Goal: Information Seeking & Learning: Learn about a topic

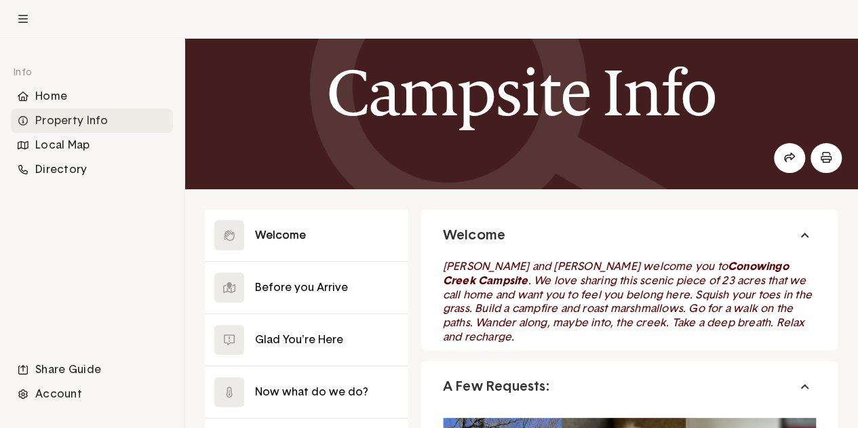
scroll to position [68, 0]
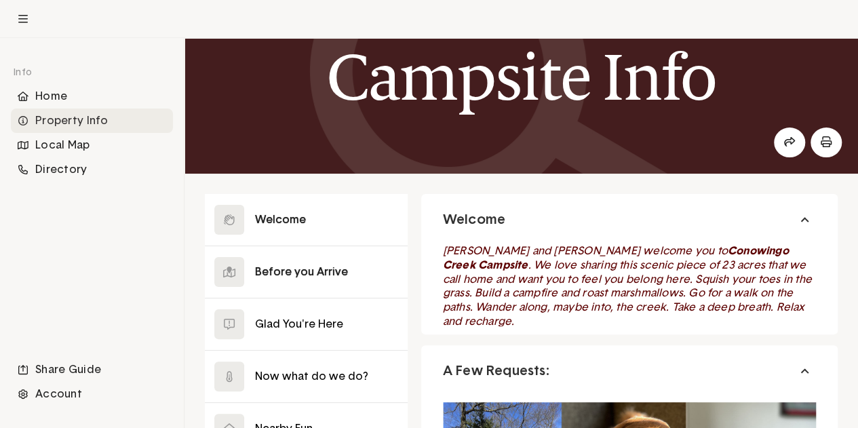
click at [321, 266] on button at bounding box center [306, 272] width 203 height 52
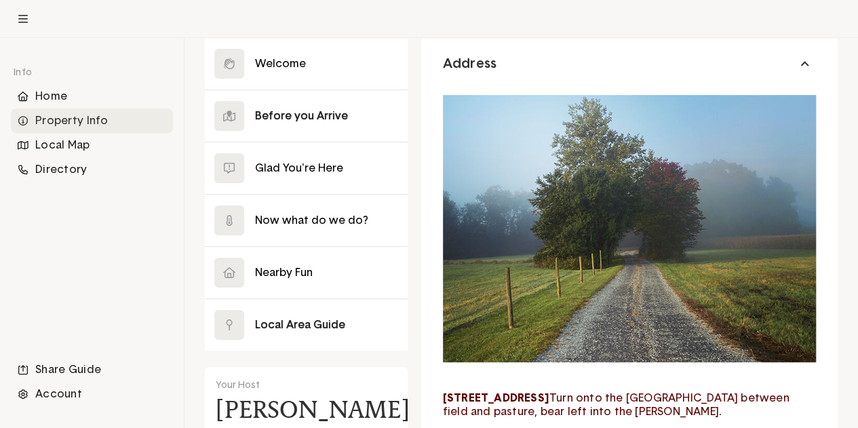
scroll to position [204, 0]
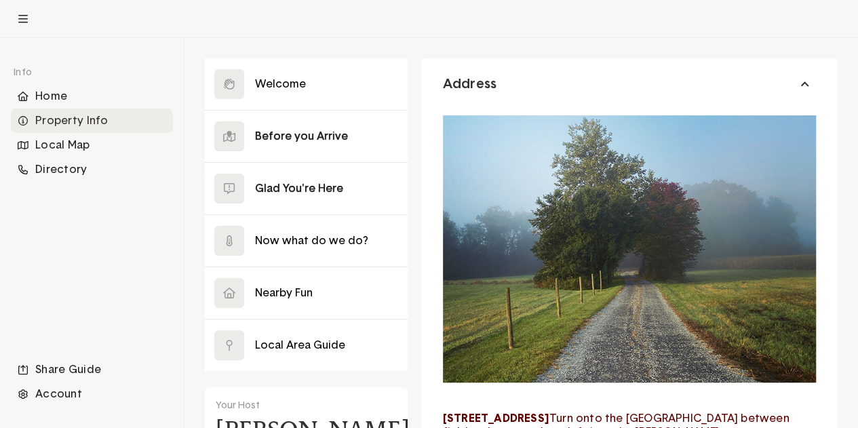
click at [276, 185] on button at bounding box center [306, 189] width 203 height 52
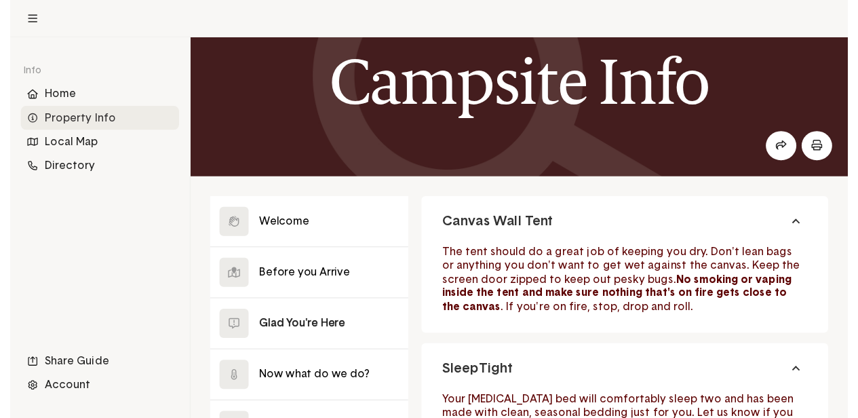
scroll to position [265, 0]
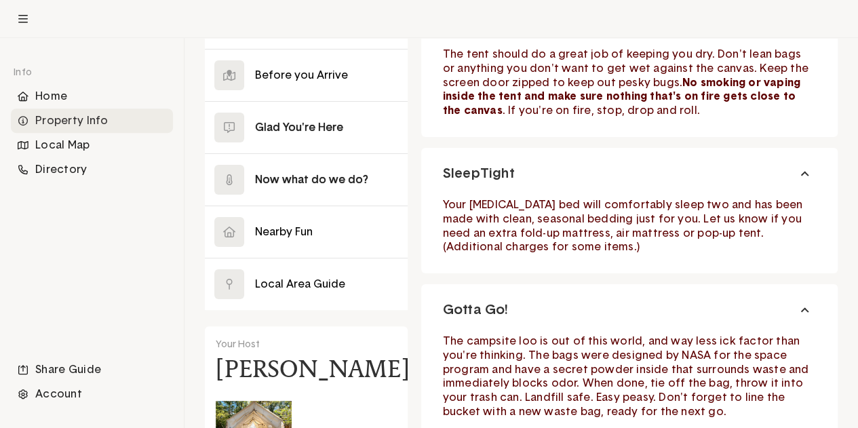
click at [320, 179] on button at bounding box center [306, 180] width 203 height 52
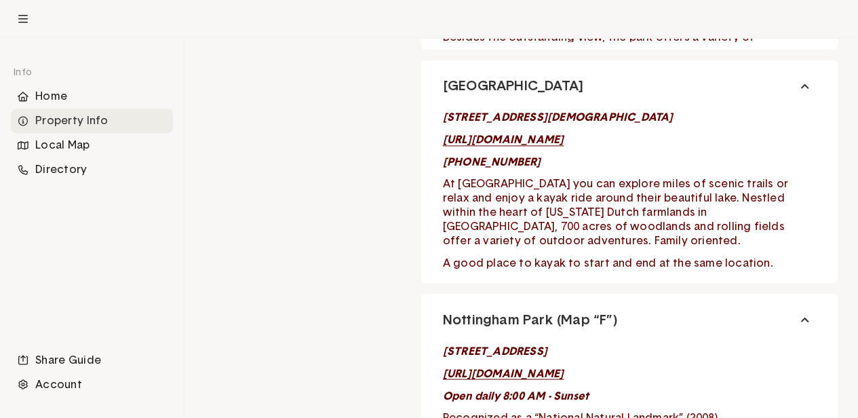
scroll to position [6174, 213]
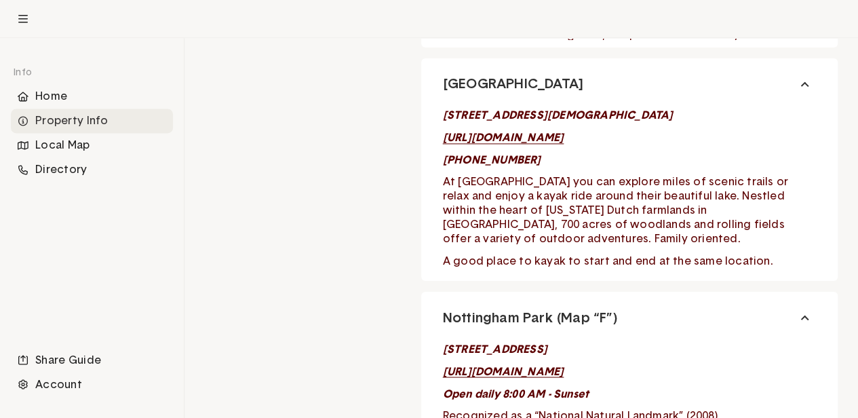
click at [83, 121] on div "Property Info" at bounding box center [92, 121] width 162 height 24
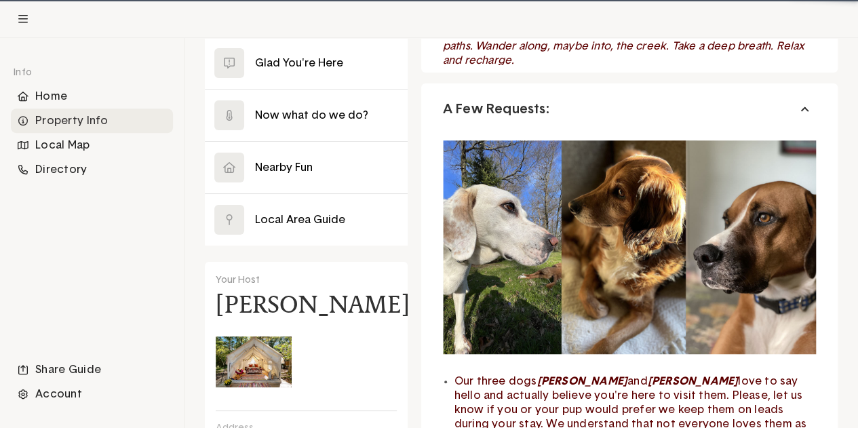
scroll to position [338, 0]
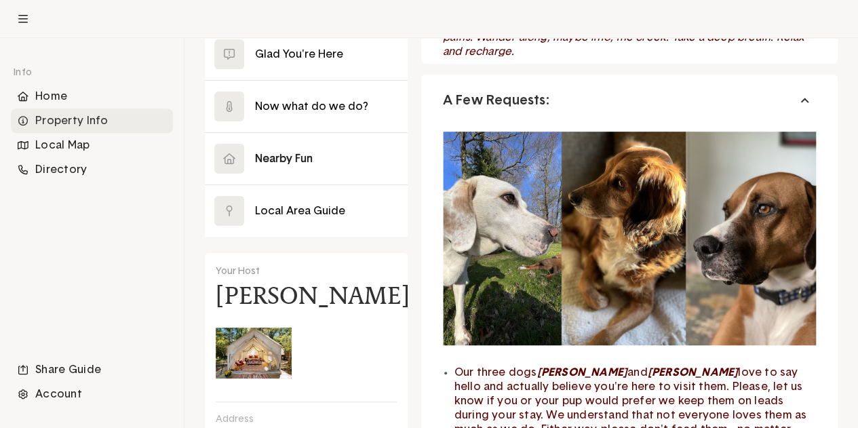
click at [284, 162] on button at bounding box center [306, 159] width 203 height 52
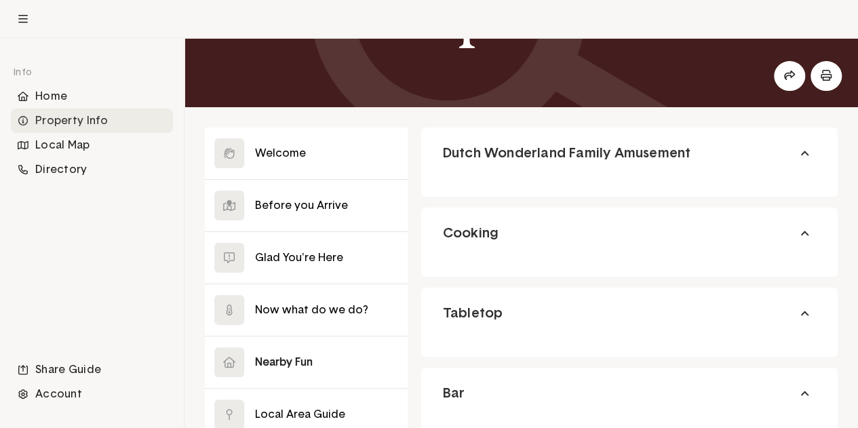
scroll to position [202, 0]
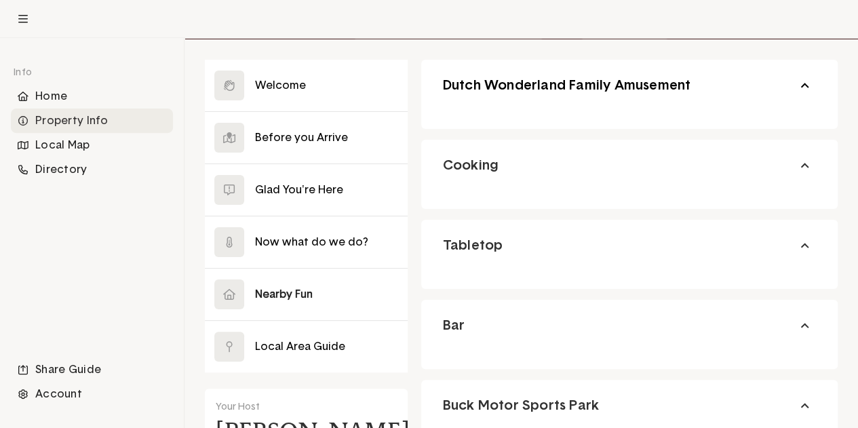
click at [805, 86] on button "Dutch Wonderland Family Amusement" at bounding box center [629, 86] width 417 height 52
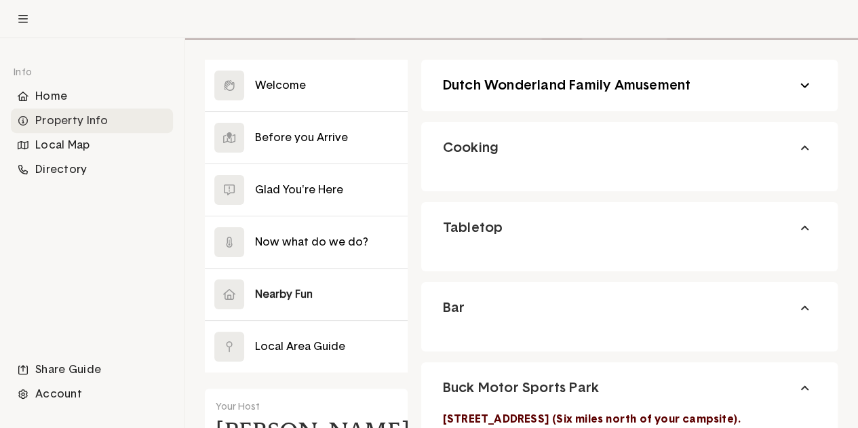
click at [805, 86] on button "Dutch Wonderland Family Amusement" at bounding box center [629, 86] width 417 height 52
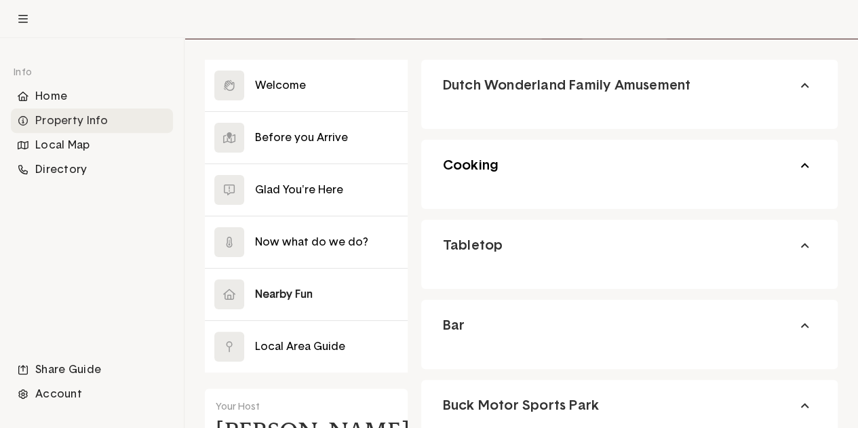
click at [805, 163] on button "Cooking" at bounding box center [629, 166] width 417 height 52
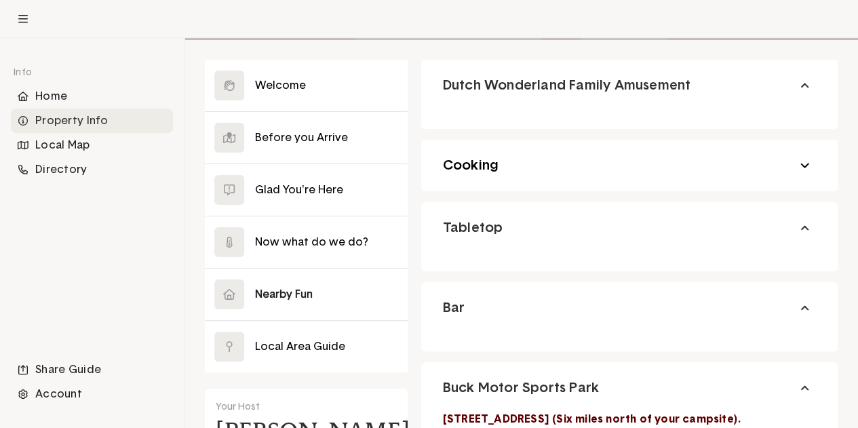
click at [805, 163] on button "Cooking" at bounding box center [629, 166] width 417 height 52
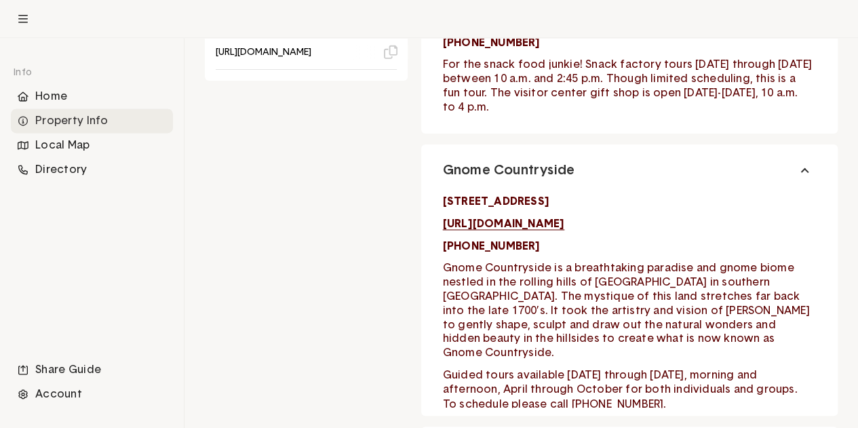
scroll to position [948, 0]
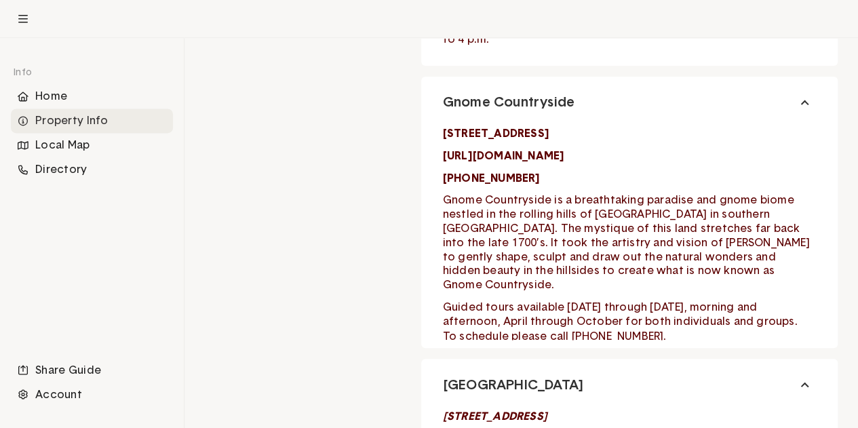
click at [520, 153] on strong "[URL][DOMAIN_NAME]" at bounding box center [504, 156] width 122 height 11
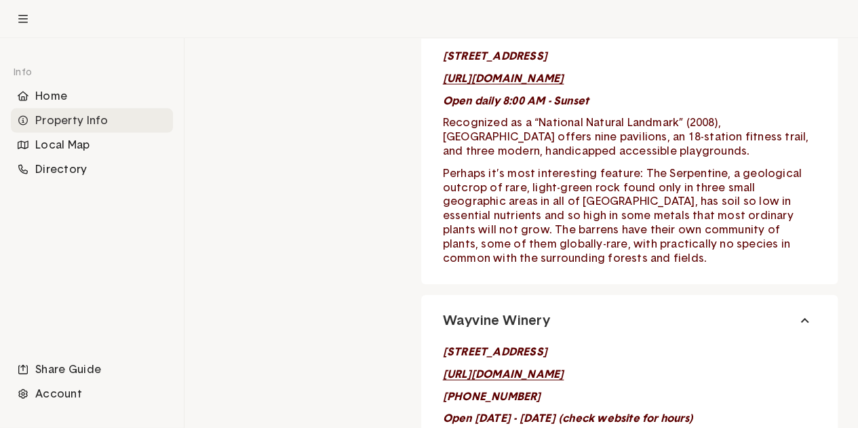
scroll to position [1288, 0]
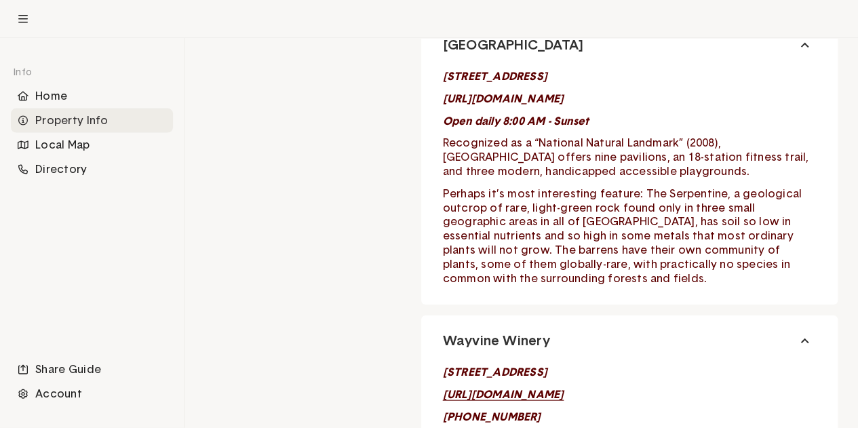
click at [512, 99] on em "[URL][DOMAIN_NAME]" at bounding box center [503, 99] width 121 height 11
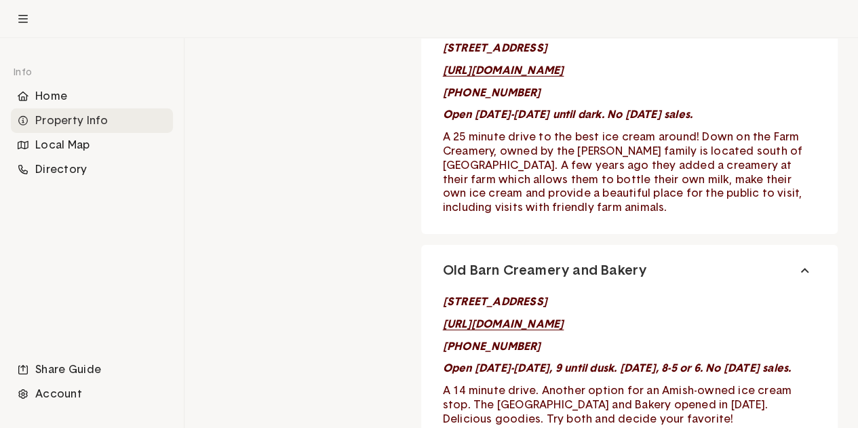
scroll to position [2102, 0]
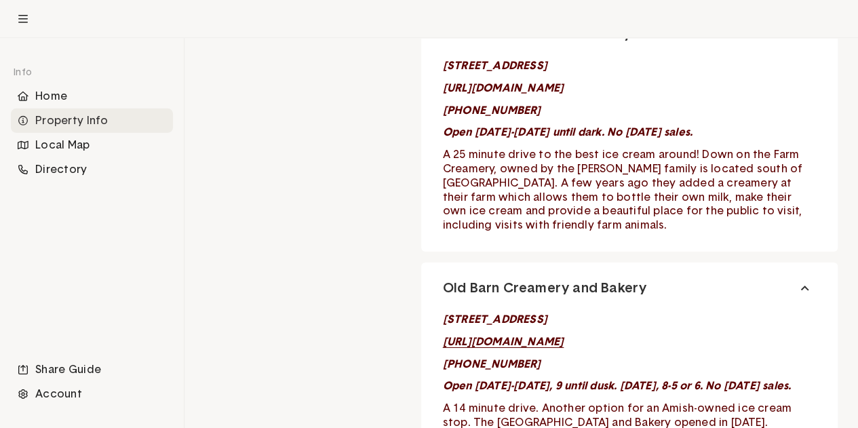
click at [539, 85] on em "[URL][DOMAIN_NAME]" at bounding box center [503, 88] width 121 height 11
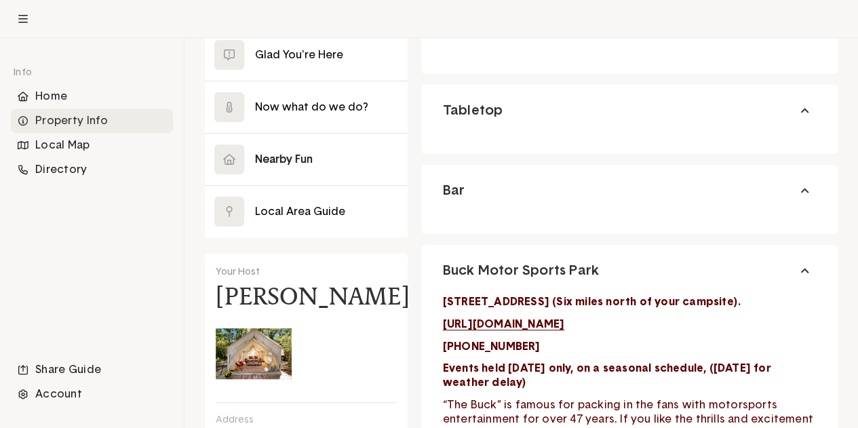
scroll to position [270, 0]
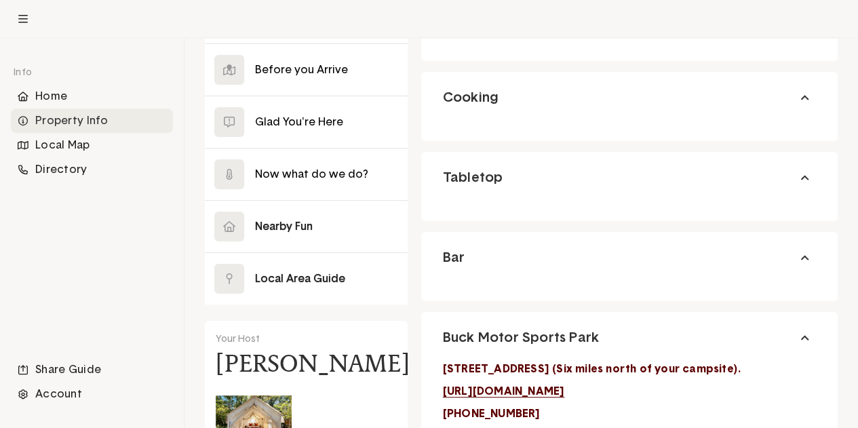
click at [294, 272] on button at bounding box center [306, 279] width 203 height 52
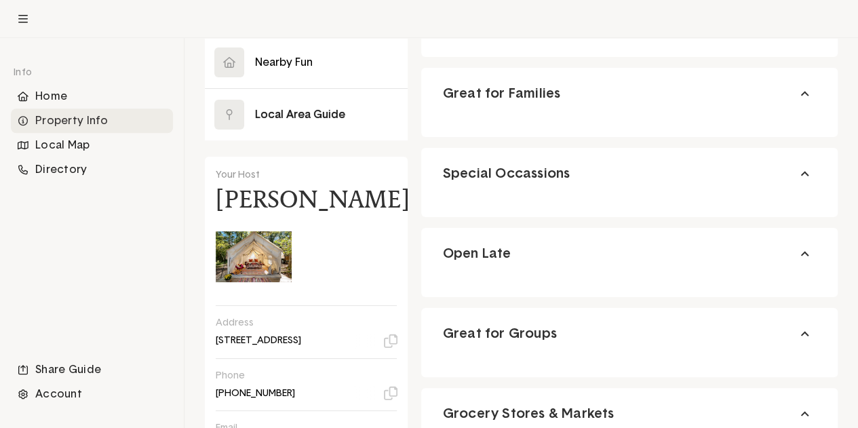
scroll to position [406, 0]
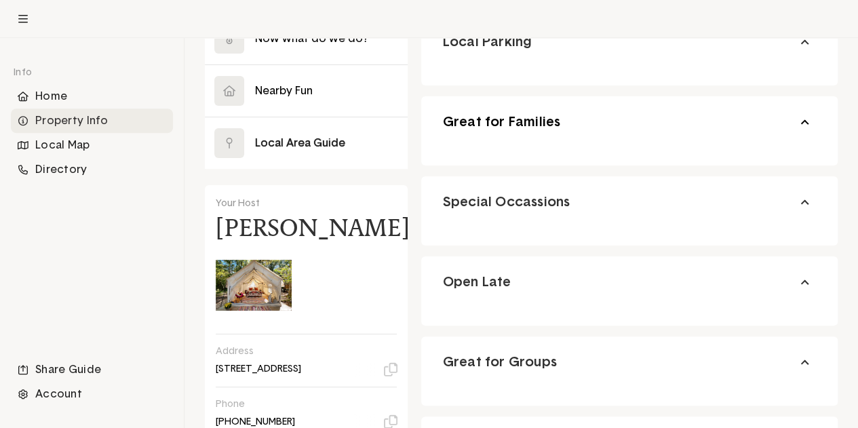
click at [526, 125] on span "Great for Families" at bounding box center [502, 122] width 118 height 18
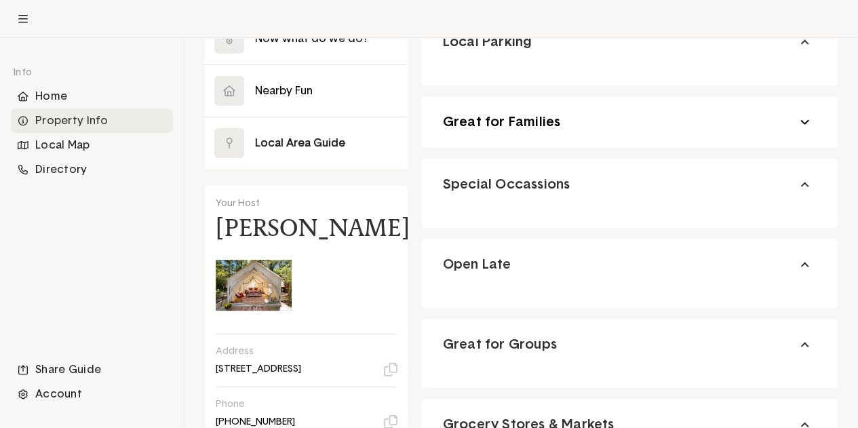
click at [524, 121] on span "Great for Families" at bounding box center [502, 122] width 118 height 18
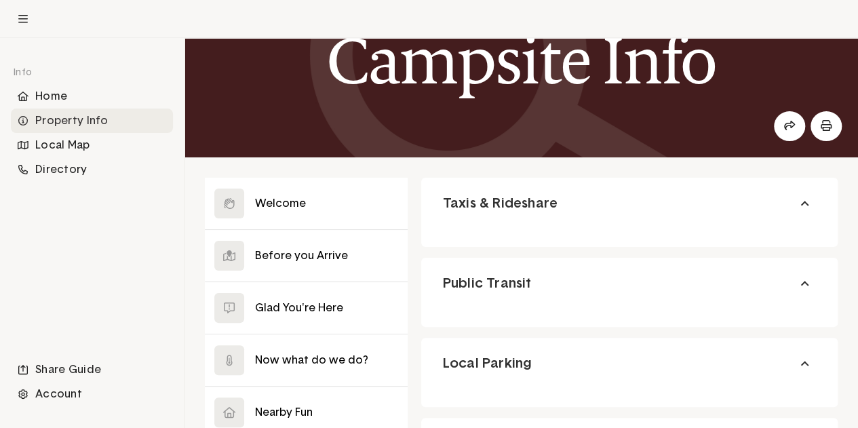
scroll to position [204, 0]
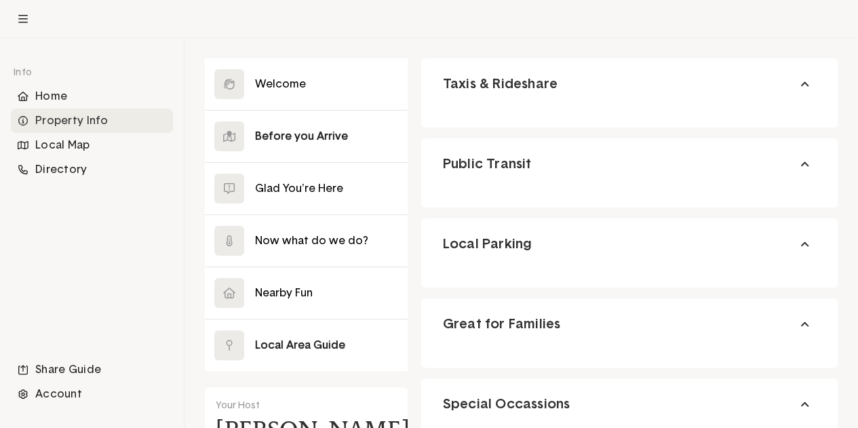
click at [294, 130] on button at bounding box center [306, 137] width 203 height 52
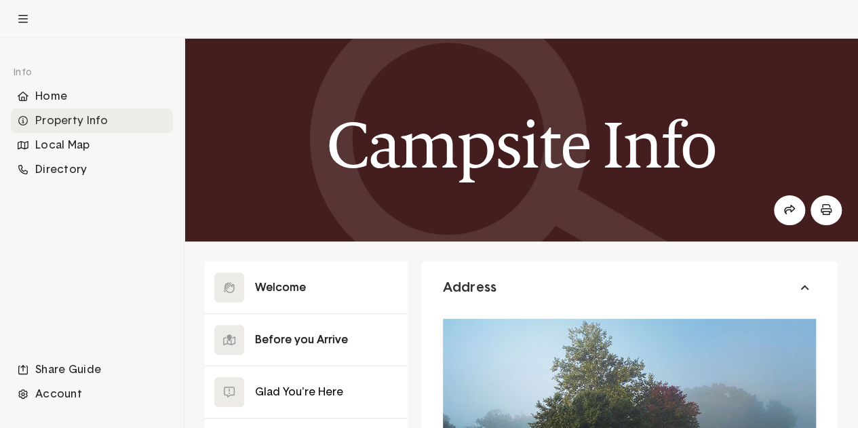
click at [298, 284] on button at bounding box center [306, 288] width 203 height 52
